Goal: Information Seeking & Learning: Learn about a topic

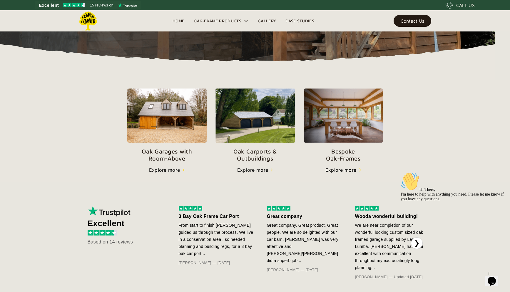
scroll to position [162, 0]
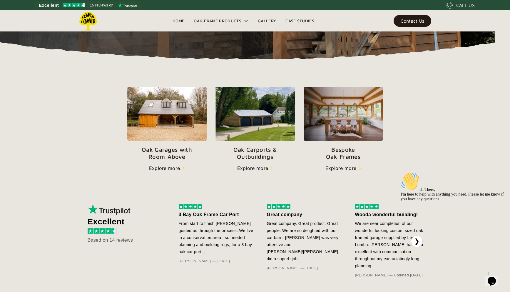
click at [264, 167] on div "Explore more" at bounding box center [252, 168] width 31 height 7
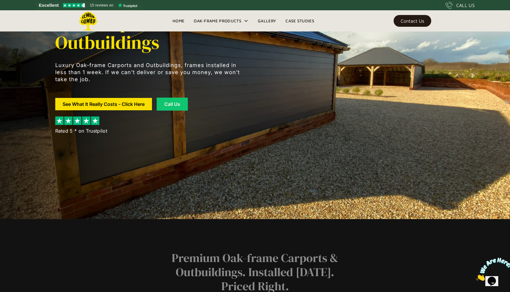
scroll to position [74, 0]
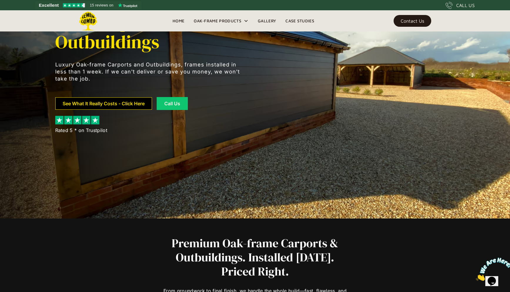
click at [96, 104] on link "See What It Really Costs - Click Here" at bounding box center [103, 103] width 97 height 12
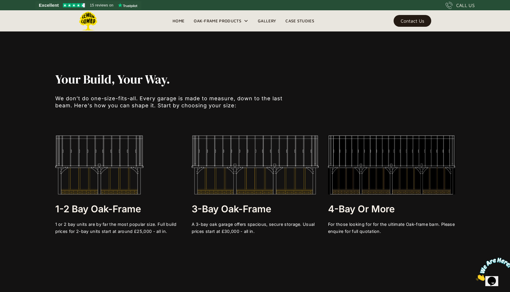
scroll to position [1154, 0]
